Goal: Find specific page/section: Find specific page/section

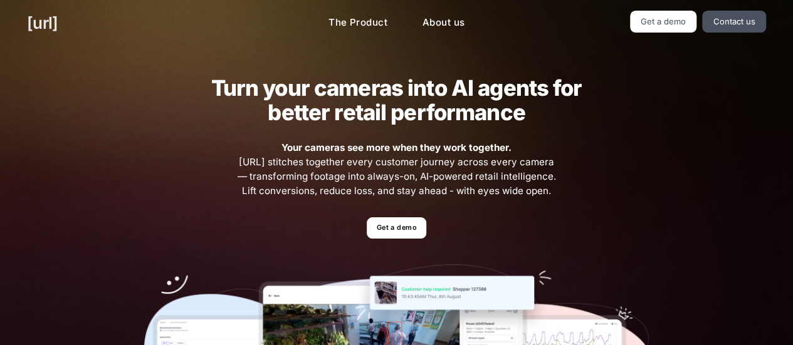
click at [51, 19] on link "[URL]" at bounding box center [42, 23] width 31 height 24
click at [392, 224] on link "Get a demo" at bounding box center [397, 229] width 60 height 22
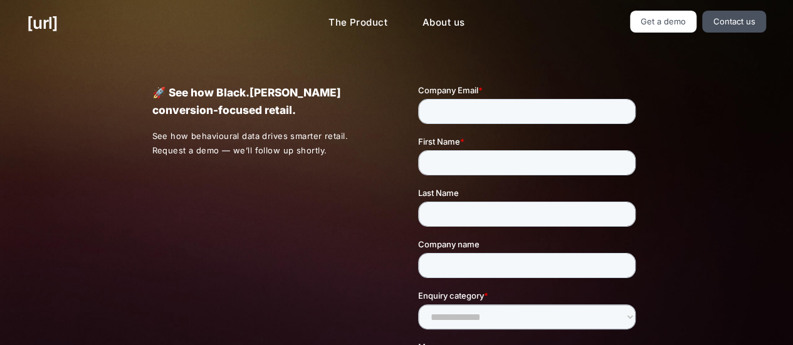
scroll to position [400, 0]
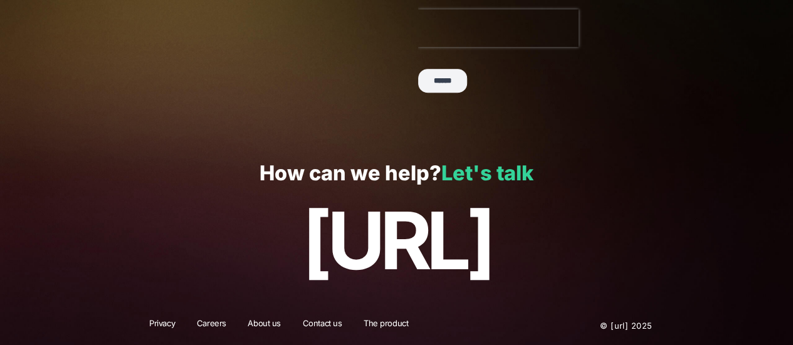
click at [489, 177] on link "Let's talk" at bounding box center [487, 173] width 92 height 24
